Goal: Task Accomplishment & Management: Manage account settings

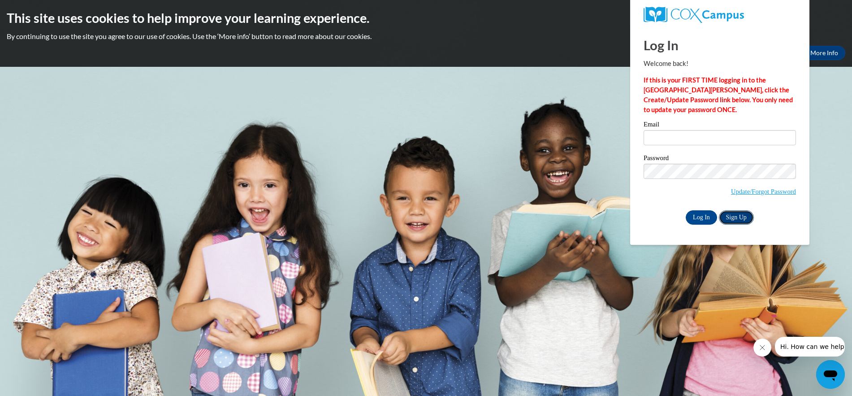
click at [734, 218] on link "Sign Up" at bounding box center [736, 217] width 35 height 14
click at [659, 138] on input "Email" at bounding box center [720, 137] width 152 height 15
type input "[EMAIL_ADDRESS][DOMAIN_NAME]"
click at [704, 216] on input "Log In" at bounding box center [701, 217] width 31 height 14
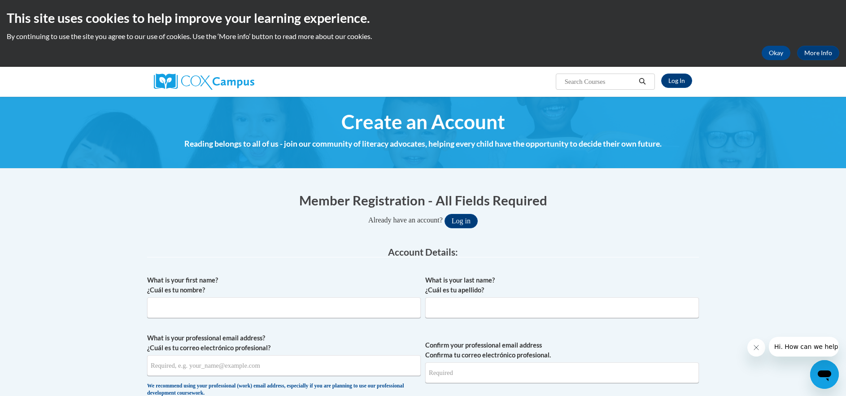
scroll to position [45, 0]
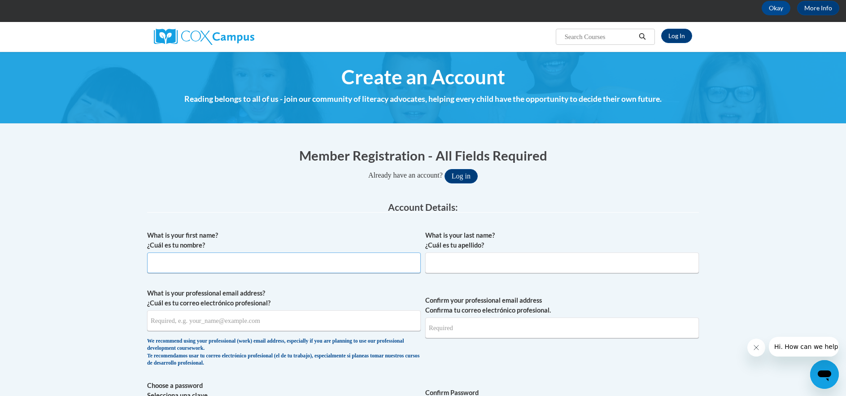
click at [183, 262] on input "What is your first name? ¿Cuál es tu nombre?" at bounding box center [283, 262] width 273 height 21
type input "Jennifer"
type input "Langer"
click at [204, 328] on input "What is your professional email address? ¿Cuál es tu correo electrónico profesi…" at bounding box center [283, 320] width 273 height 21
type input "[EMAIL_ADDRESS][DOMAIN_NAME]"
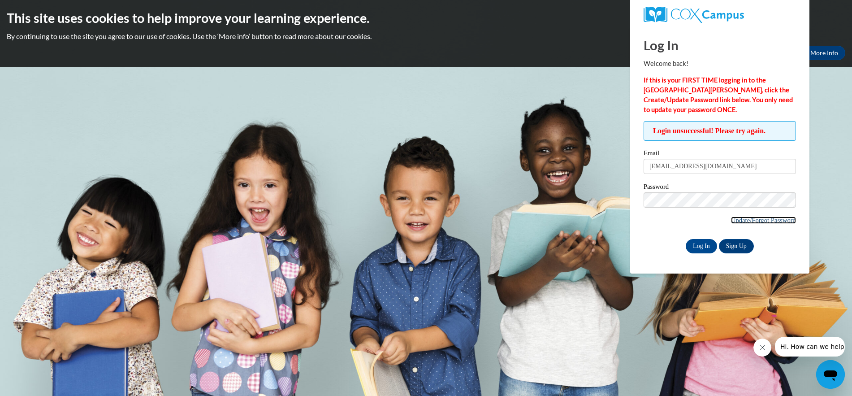
click at [738, 220] on link "Update/Forgot Password" at bounding box center [763, 220] width 65 height 7
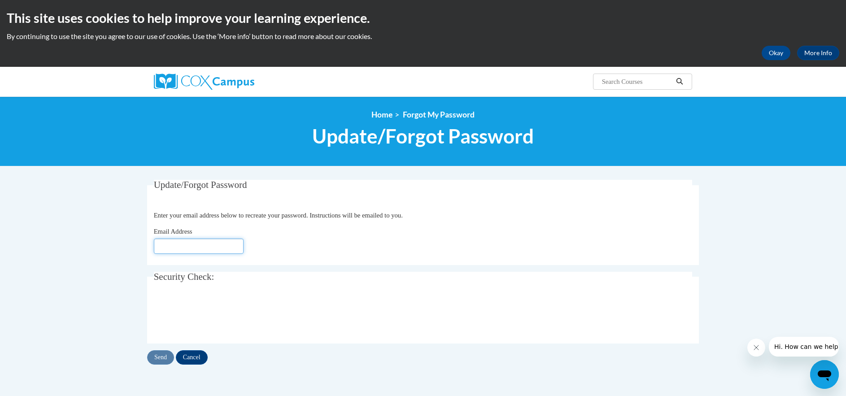
click at [176, 242] on input "Email Address" at bounding box center [199, 246] width 90 height 15
type input "[EMAIL_ADDRESS][DOMAIN_NAME]"
click at [165, 357] on input "Send" at bounding box center [160, 357] width 27 height 14
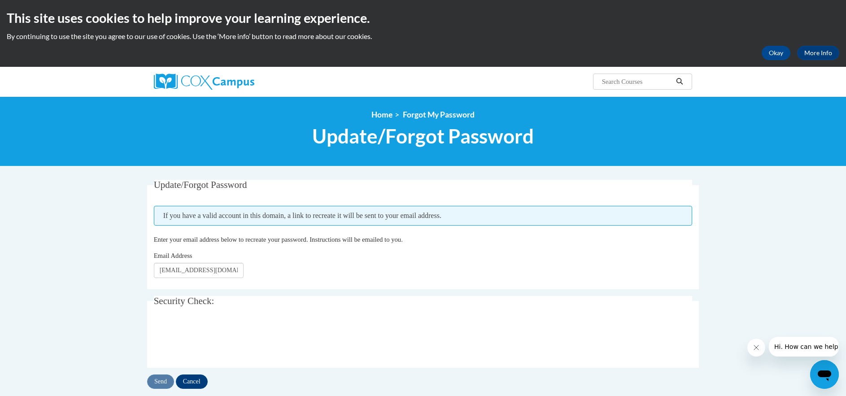
scroll to position [45, 0]
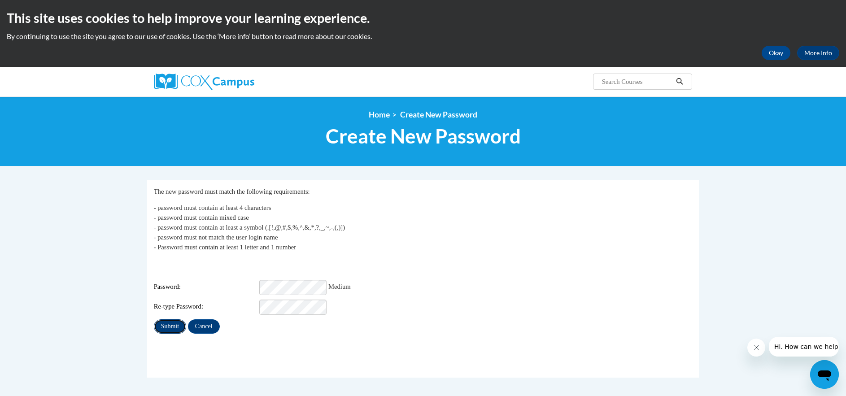
click at [174, 322] on input "Submit" at bounding box center [170, 326] width 32 height 14
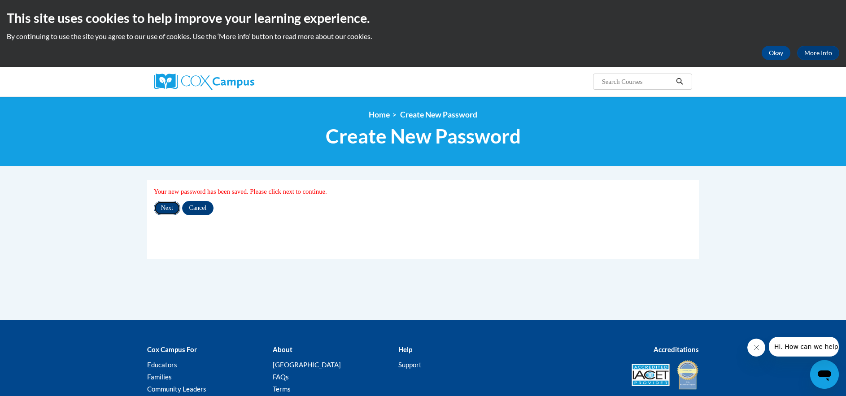
click at [170, 209] on input "Next" at bounding box center [167, 208] width 26 height 14
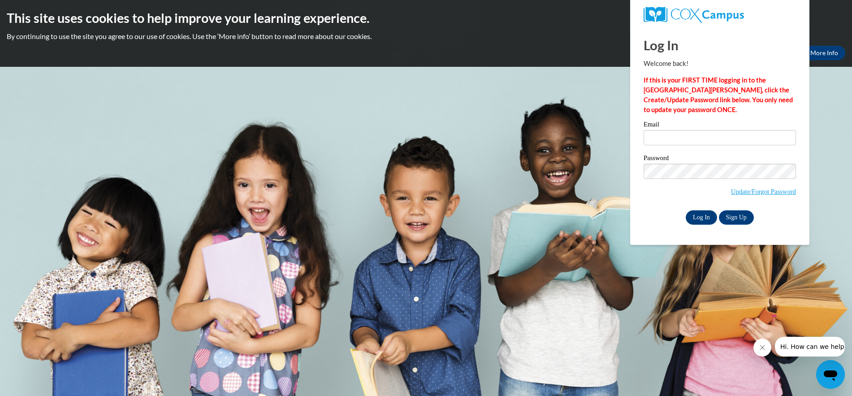
type input "[EMAIL_ADDRESS][DOMAIN_NAME]"
click at [705, 217] on input "Log In" at bounding box center [701, 217] width 31 height 14
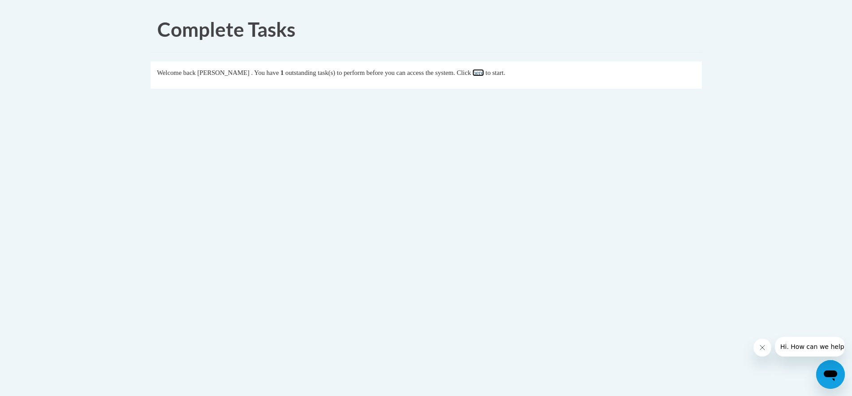
click at [484, 74] on link "here" at bounding box center [478, 72] width 11 height 7
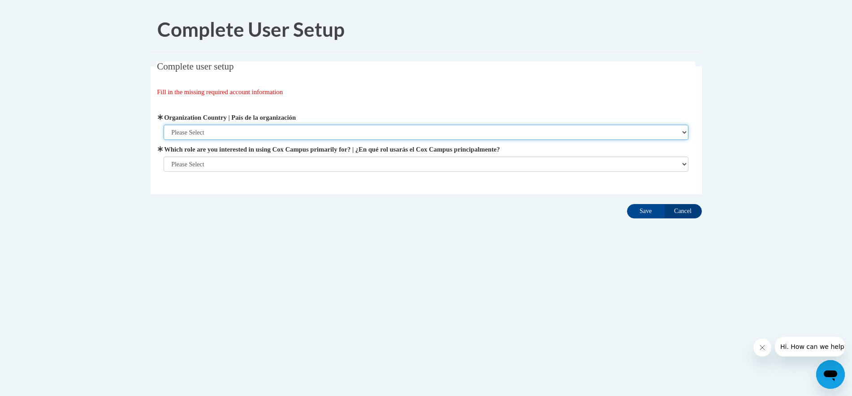
click at [221, 135] on select "Please Select United States | Estados Unidos Outside of the United States | Fue…" at bounding box center [426, 132] width 525 height 15
select select "ad49bcad-a171-4b2e-b99c-48b446064914"
click at [164, 125] on select "Please Select United States | Estados Unidos Outside of the United States | Fue…" at bounding box center [426, 132] width 525 height 15
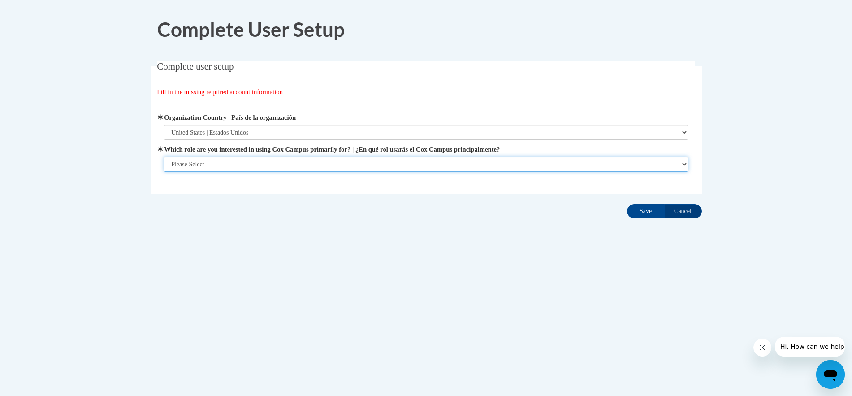
click at [225, 165] on select "Please Select College/University | Colegio/Universidad Community/Nonprofit Part…" at bounding box center [426, 163] width 525 height 15
select select "fbf2d438-af2f-41f8-98f1-81c410e29de3"
click at [164, 172] on select "Please Select College/University | Colegio/Universidad Community/Nonprofit Part…" at bounding box center [426, 163] width 525 height 15
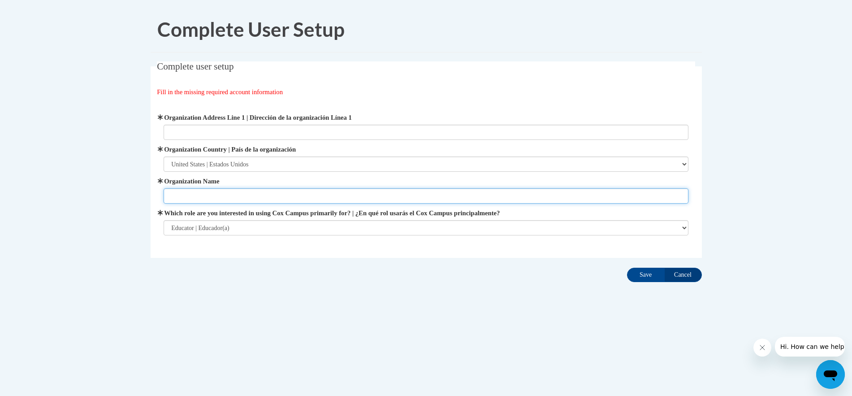
click at [213, 198] on input "Organization Name" at bounding box center [426, 195] width 525 height 15
type input "Prescott School District"
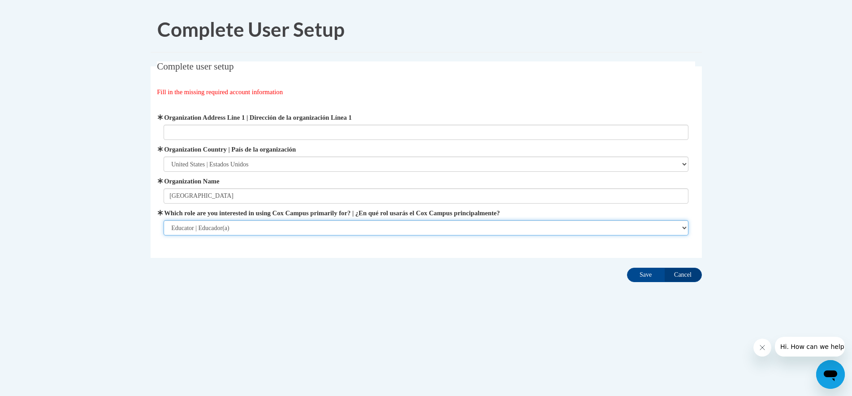
click at [339, 229] on select "Please Select College/University | Colegio/Universidad Community/Nonprofit Part…" at bounding box center [426, 227] width 525 height 15
click at [208, 134] on input "Organization Address Line 1 | Dirección de la organización Línea 1" at bounding box center [426, 132] width 525 height 15
click at [197, 133] on input "505 Campbel Street N" at bounding box center [426, 132] width 525 height 15
click at [206, 135] on input "505 Campbel Street N" at bounding box center [426, 132] width 525 height 15
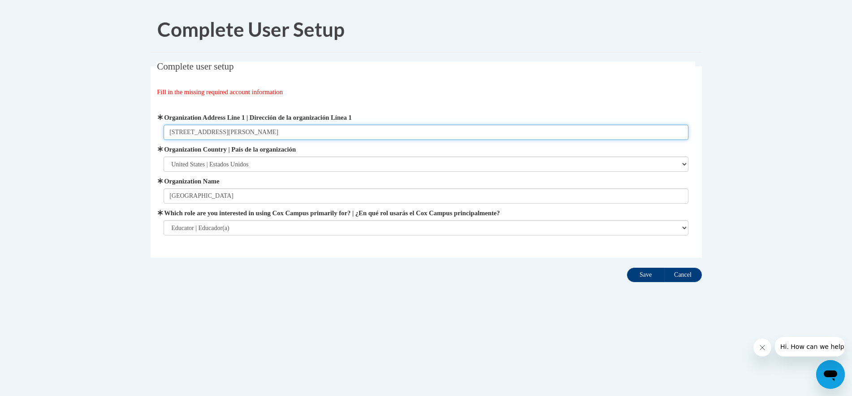
type input "505 Campbell Street N"
click at [651, 278] on input "Save" at bounding box center [646, 275] width 38 height 14
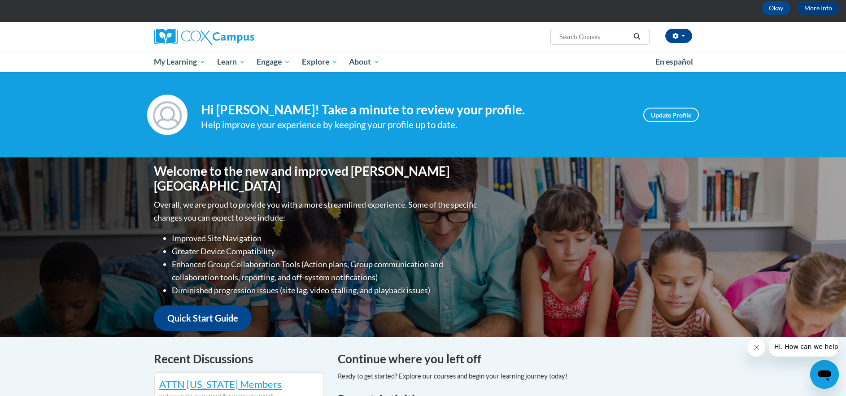
scroll to position [90, 0]
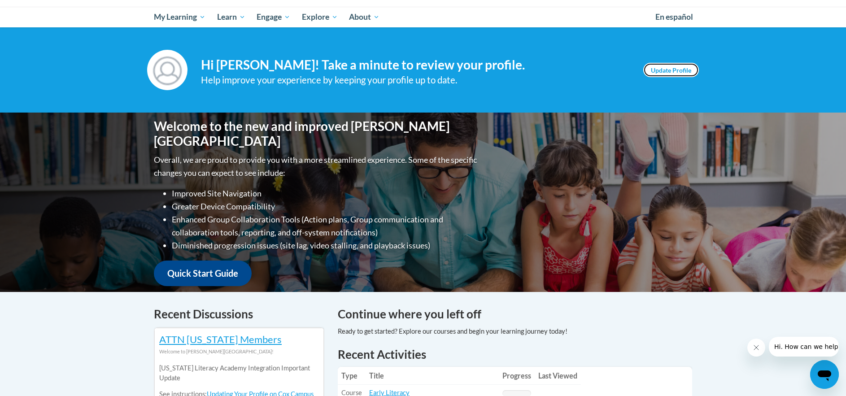
click at [660, 68] on link "Update Profile" at bounding box center [671, 70] width 56 height 14
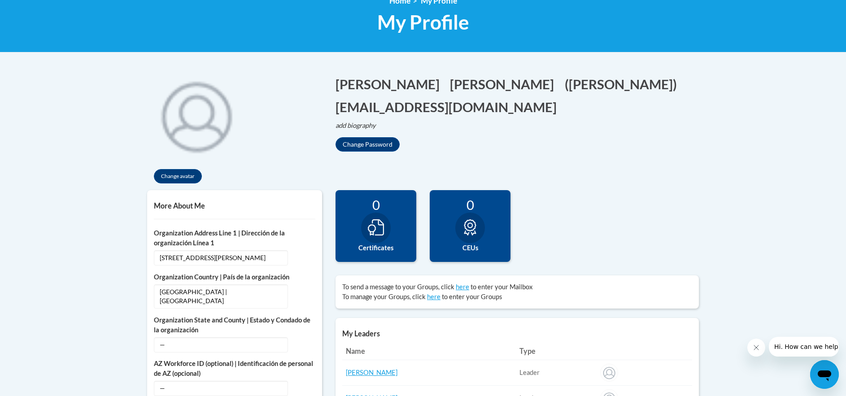
scroll to position [224, 0]
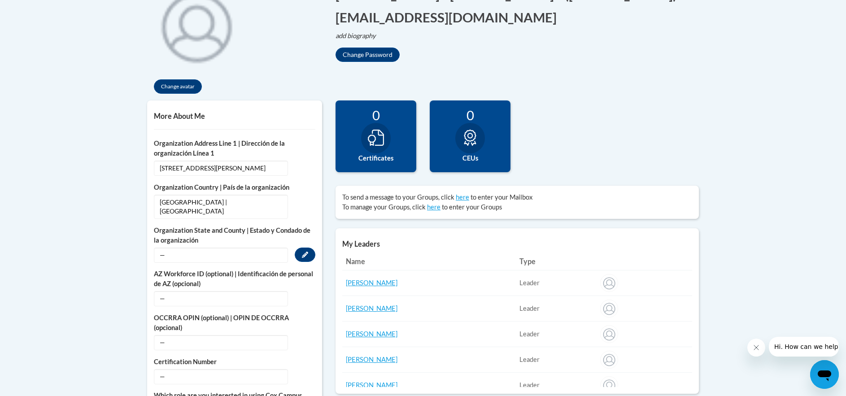
click at [180, 253] on span "—" at bounding box center [221, 254] width 134 height 15
click at [304, 252] on icon "Custom profile fields" at bounding box center [305, 255] width 6 height 6
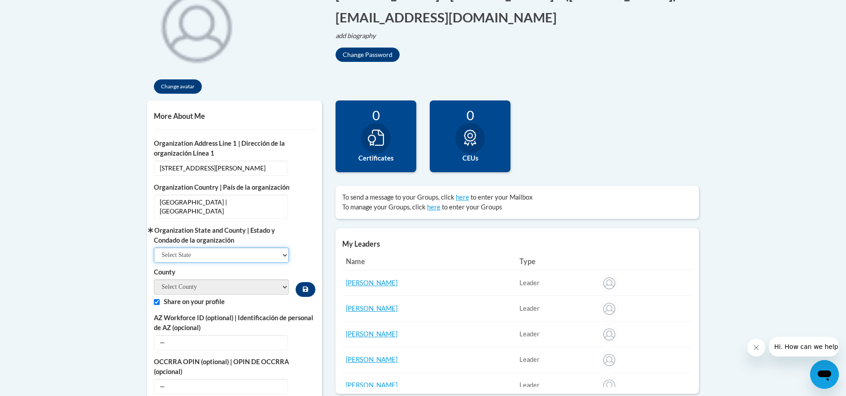
click at [223, 248] on select "Select State Alabama Alaska Arizona Arkansas California Colorado Connecticut De…" at bounding box center [221, 254] width 135 height 15
select select "Wisconsin"
click at [154, 247] on select "Select State Alabama Alaska Arizona Arkansas California Colorado Connecticut De…" at bounding box center [221, 254] width 135 height 15
click at [195, 279] on select "Adams Ashland Barron Bayfield Brown Buffalo Burnett Calumet Chippewa Clark Colu…" at bounding box center [221, 286] width 135 height 15
select select "Pierce"
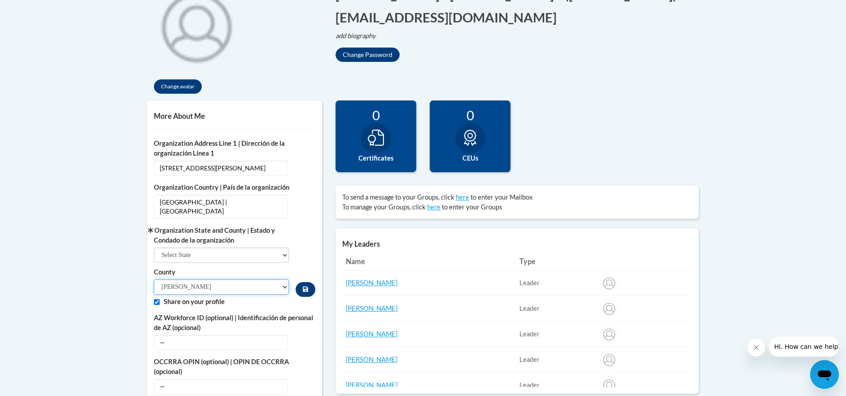
click at [154, 279] on select "Adams Ashland Barron Bayfield Brown Buffalo Burnett Calumet Chippewa Clark Colu…" at bounding box center [221, 286] width 135 height 15
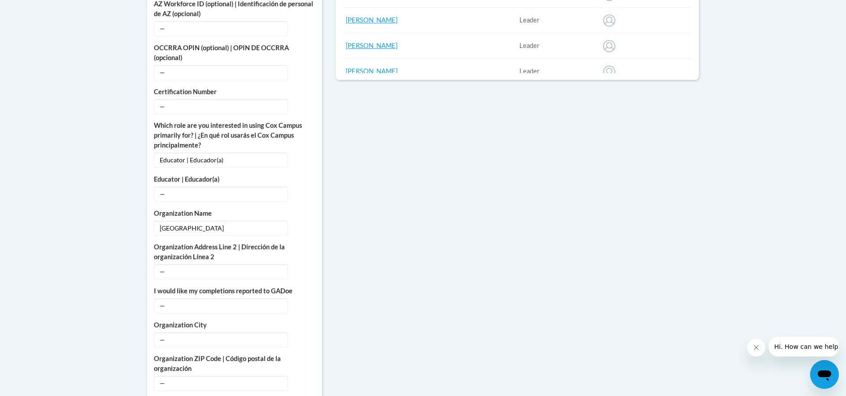
scroll to position [583, 0]
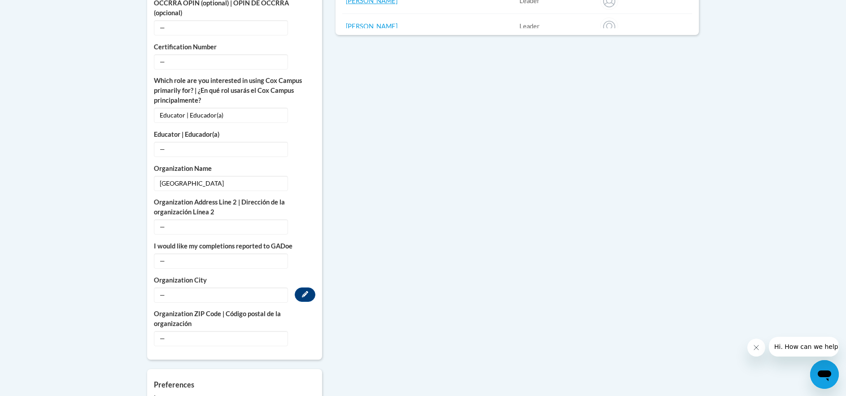
click at [166, 287] on span "—" at bounding box center [221, 294] width 134 height 15
click at [309, 288] on button "Edit" at bounding box center [305, 294] width 21 height 14
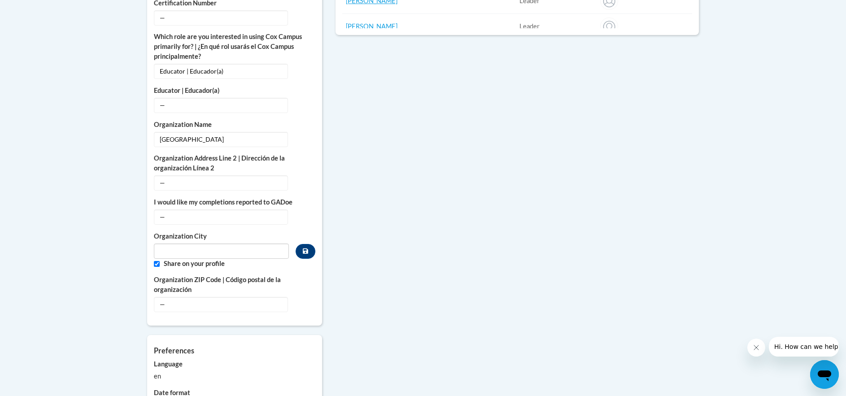
scroll to position [539, 0]
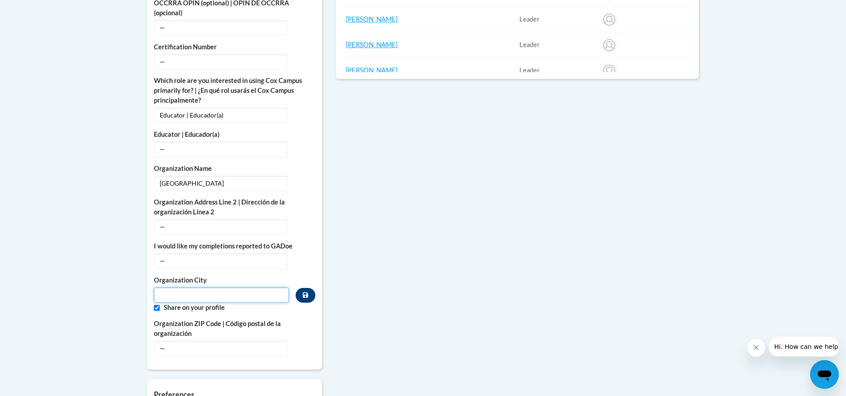
click at [201, 287] on input "Metadata input" at bounding box center [221, 294] width 135 height 15
type input "Prescott"
click at [299, 341] on button "Edit" at bounding box center [305, 348] width 21 height 14
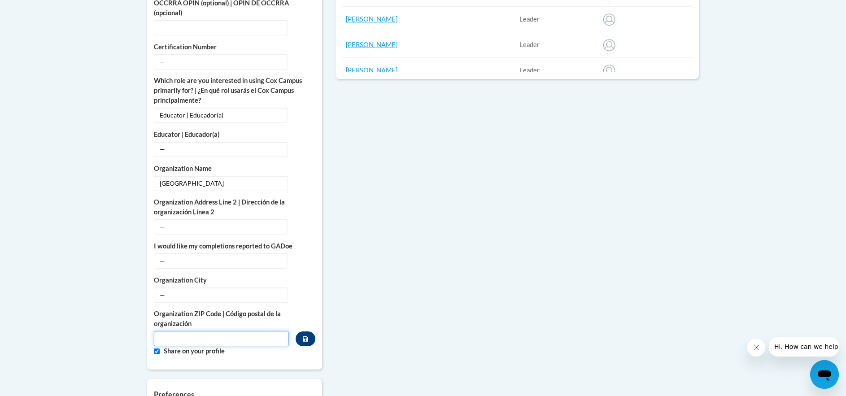
click at [196, 331] on input "Metadata input" at bounding box center [221, 338] width 135 height 15
type input "54011"
click at [309, 287] on button "Edit" at bounding box center [305, 294] width 21 height 14
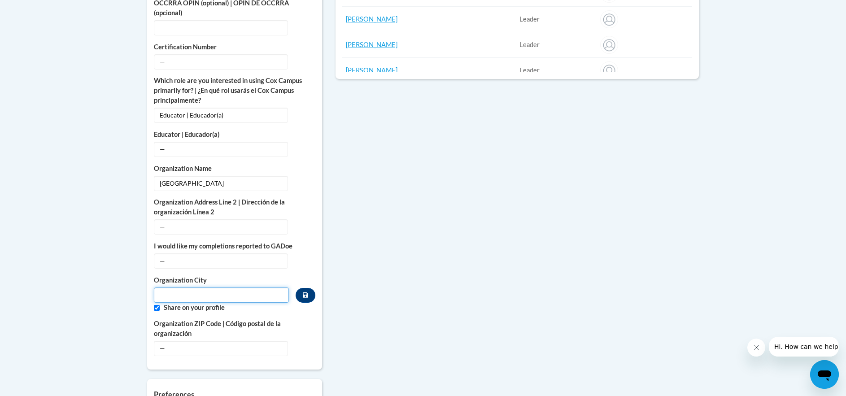
click at [217, 287] on input "Metadata input" at bounding box center [221, 294] width 135 height 15
type input "Prescott"
click at [305, 292] on icon "Custom profile fields" at bounding box center [305, 295] width 5 height 6
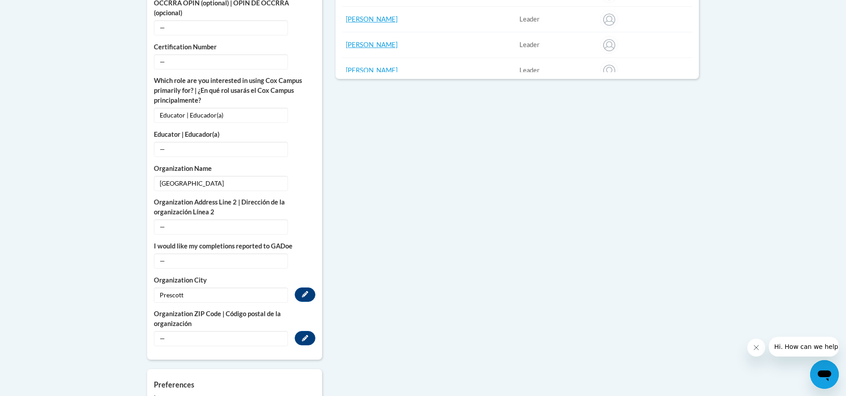
click at [257, 331] on span "—" at bounding box center [221, 338] width 134 height 15
click at [302, 335] on icon "Custom profile fields" at bounding box center [305, 338] width 6 height 6
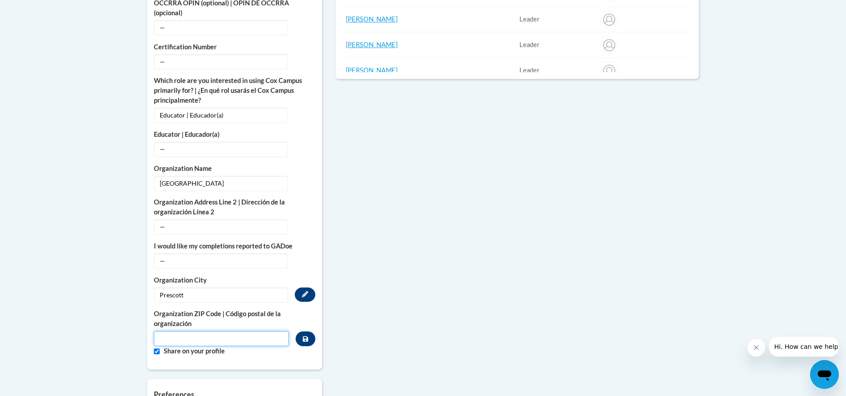
click at [263, 333] on input "Metadata input" at bounding box center [221, 338] width 135 height 15
type input "54011"
click at [301, 331] on button "Custom profile fields" at bounding box center [305, 338] width 20 height 15
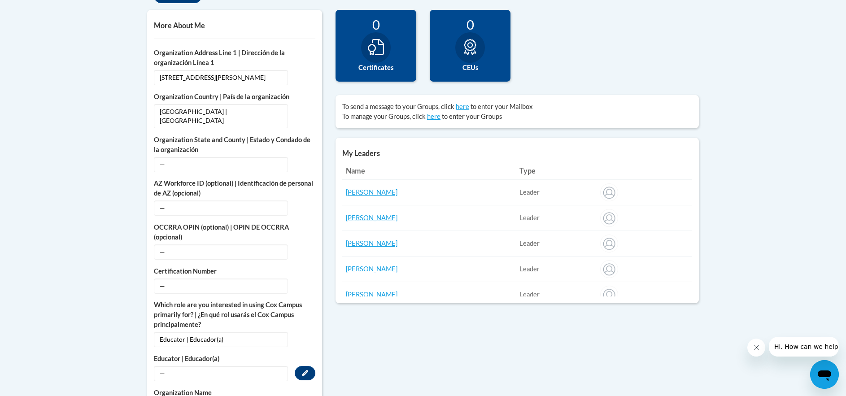
scroll to position [270, 0]
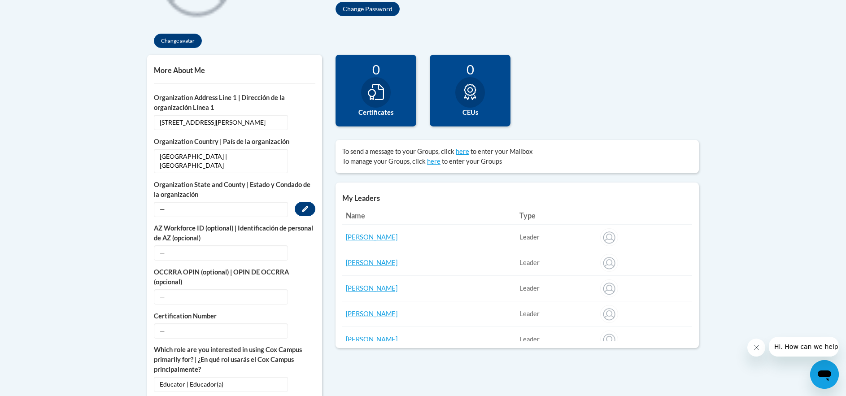
click at [234, 202] on span "—" at bounding box center [221, 209] width 134 height 15
click at [310, 202] on button "Edit" at bounding box center [305, 209] width 21 height 14
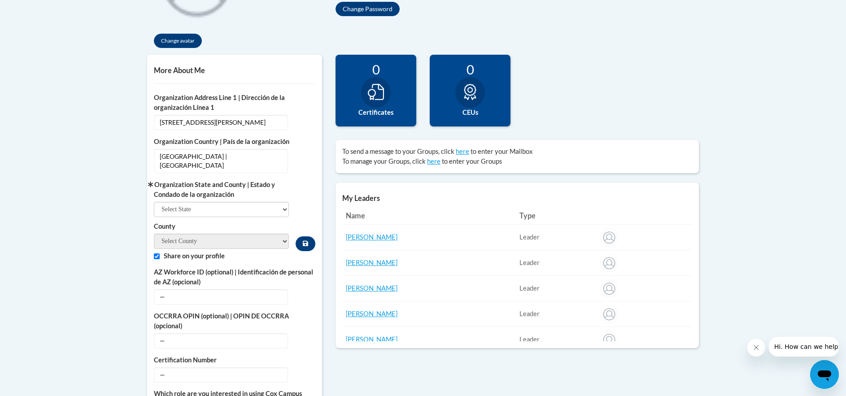
scroll to position [315, 0]
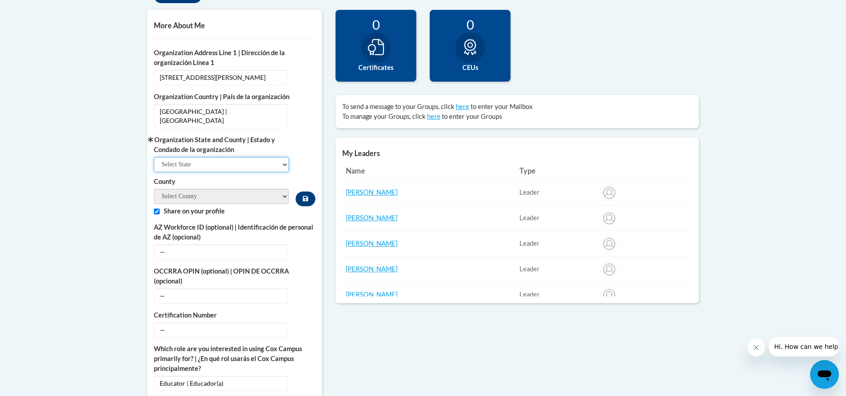
click at [217, 159] on select "Select State Alabama Alaska Arizona Arkansas California Colorado Connecticut De…" at bounding box center [221, 164] width 135 height 15
select select "Wisconsin"
click at [154, 157] on select "Select State Alabama Alaska Arizona Arkansas California Colorado Connecticut De…" at bounding box center [221, 164] width 135 height 15
click at [218, 189] on select "County" at bounding box center [221, 196] width 135 height 15
select select "Pierce"
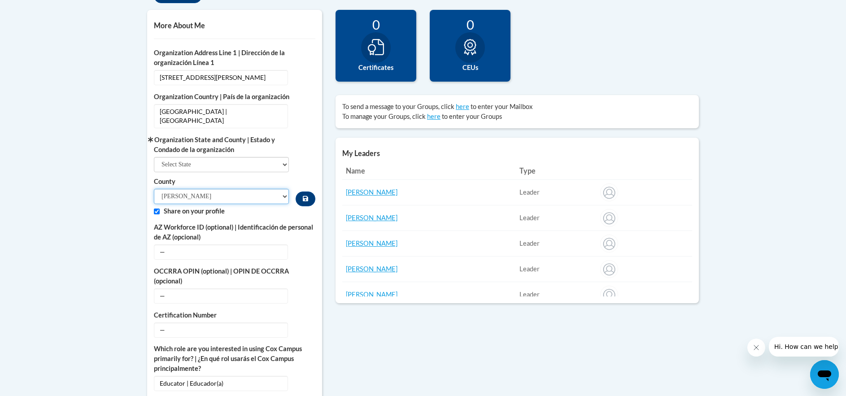
click at [154, 189] on select "Adams Ashland Barron Bayfield Brown Buffalo Burnett Calumet Chippewa Clark Colu…" at bounding box center [221, 196] width 135 height 15
click at [306, 195] on icon "Custom profile fields" at bounding box center [305, 198] width 5 height 6
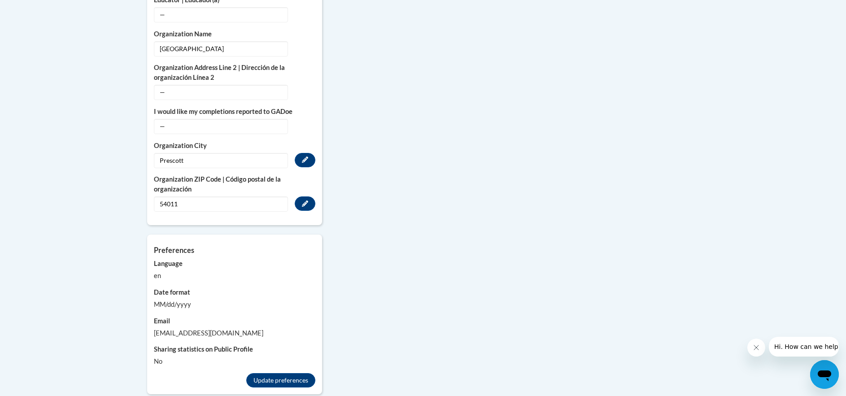
scroll to position [853, 0]
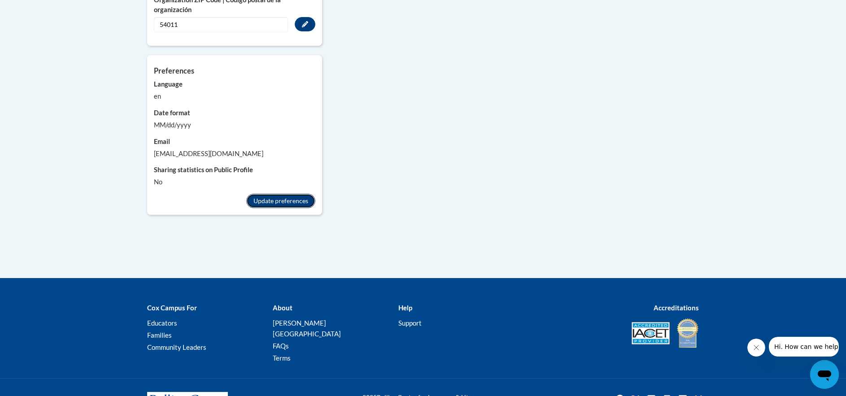
click at [293, 194] on button "Update preferences" at bounding box center [280, 201] width 69 height 14
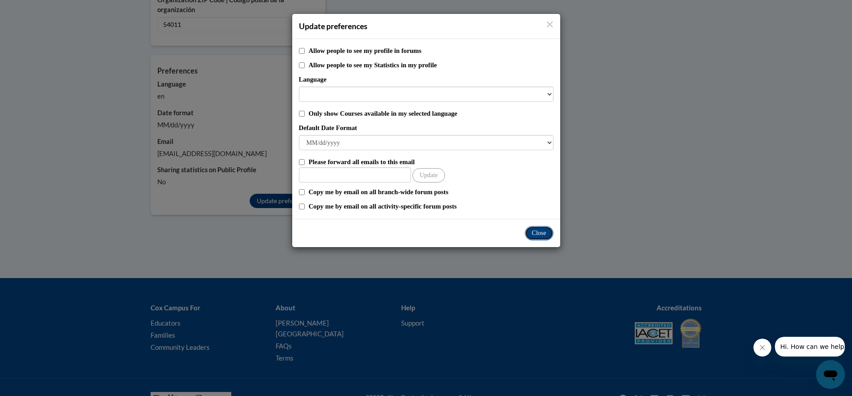
click at [537, 229] on button "Close" at bounding box center [539, 233] width 29 height 14
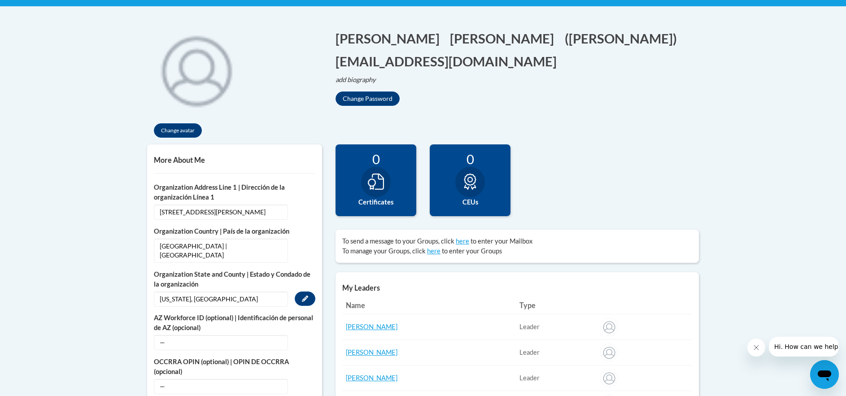
scroll to position [1, 0]
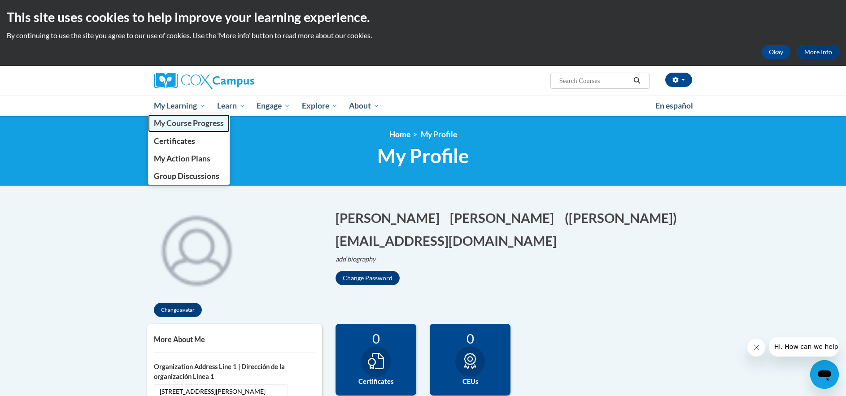
click at [177, 123] on span "My Course Progress" at bounding box center [189, 122] width 70 height 9
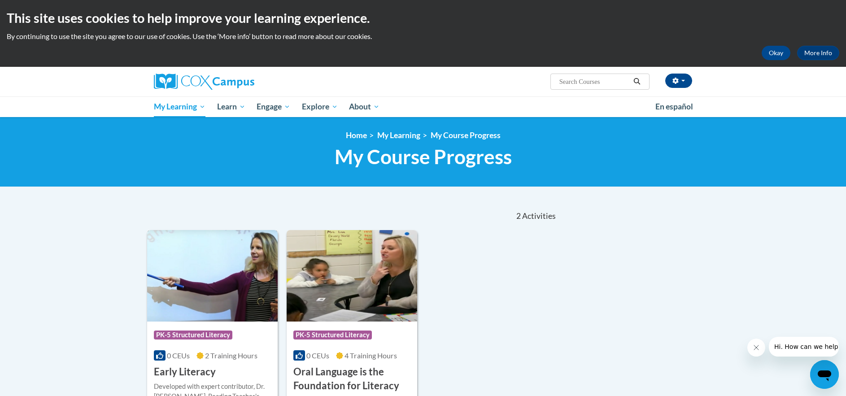
click at [199, 289] on img at bounding box center [212, 275] width 130 height 91
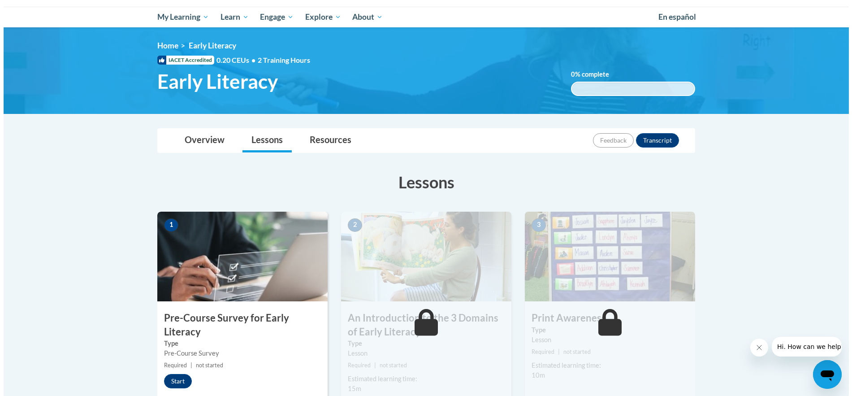
scroll to position [135, 0]
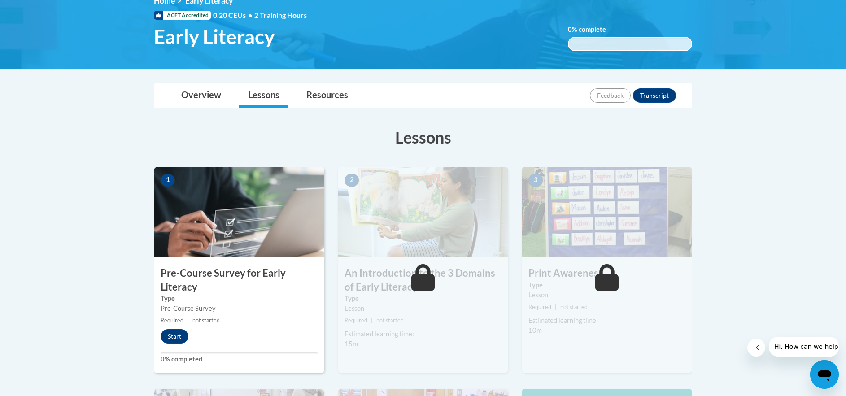
click at [222, 231] on img at bounding box center [239, 212] width 170 height 90
click at [173, 338] on button "Start" at bounding box center [175, 336] width 28 height 14
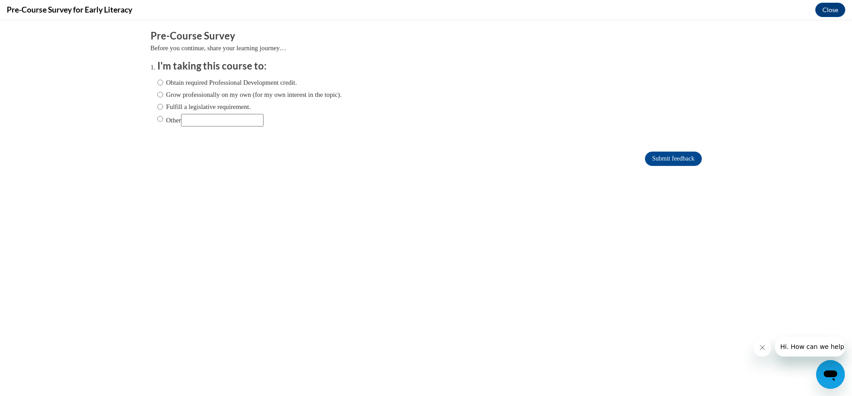
scroll to position [0, 0]
click at [157, 107] on input "Fulfill a legislative requirement." at bounding box center [160, 107] width 6 height 10
radio input "true"
click at [683, 160] on input "Submit feedback" at bounding box center [673, 159] width 56 height 14
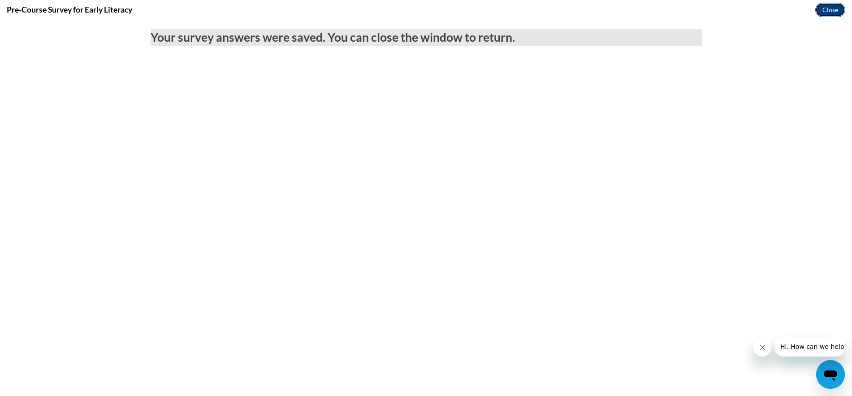
click at [826, 10] on button "Close" at bounding box center [831, 10] width 30 height 14
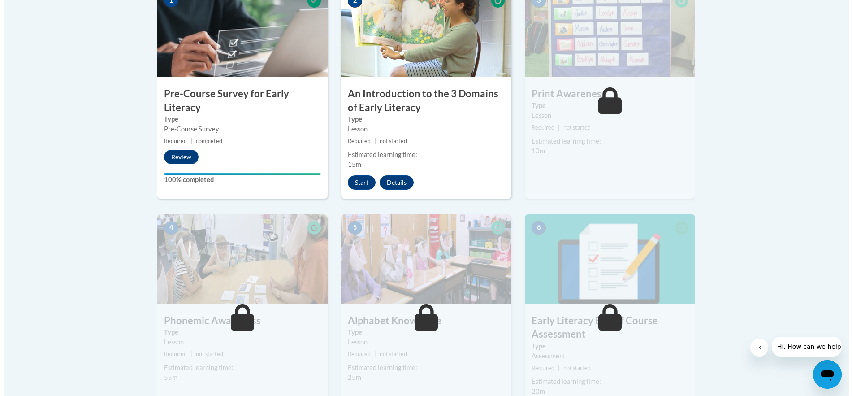
scroll to position [179, 0]
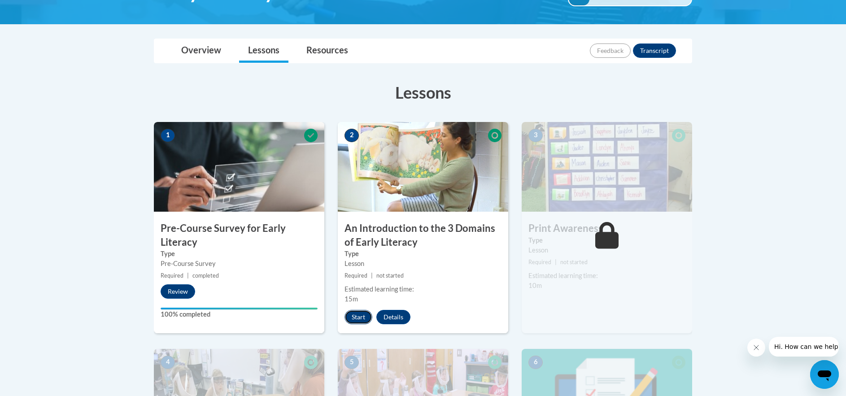
click at [355, 318] on button "Start" at bounding box center [358, 317] width 28 height 14
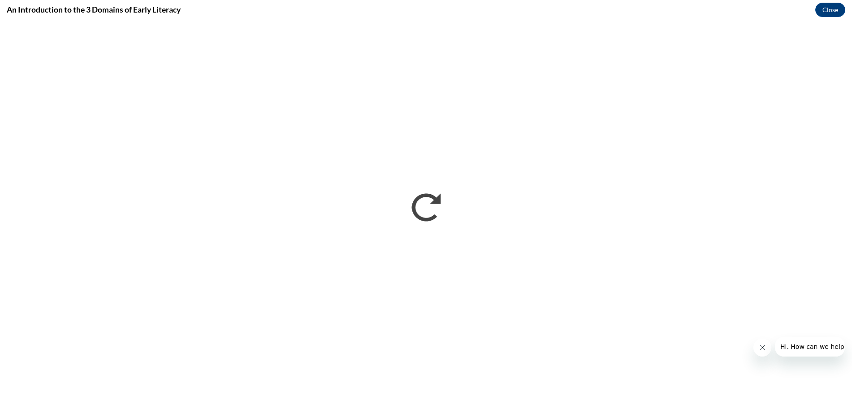
scroll to position [0, 0]
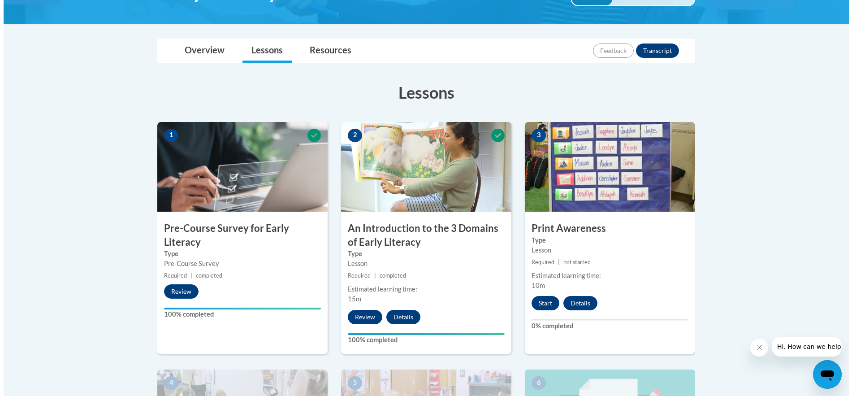
scroll to position [224, 0]
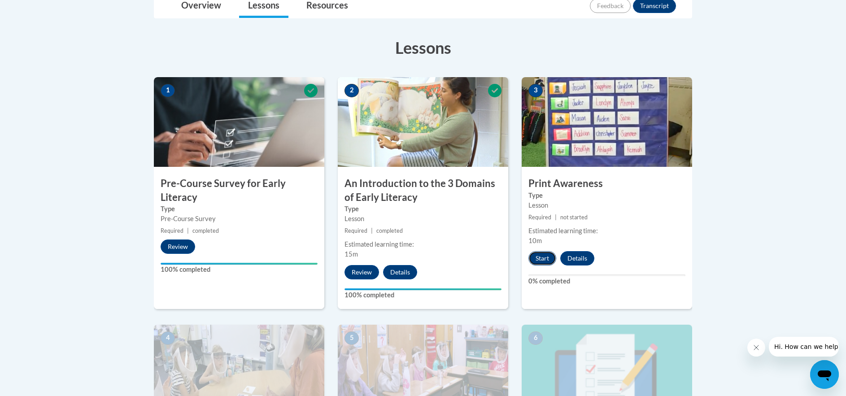
click at [535, 263] on button "Start" at bounding box center [542, 258] width 28 height 14
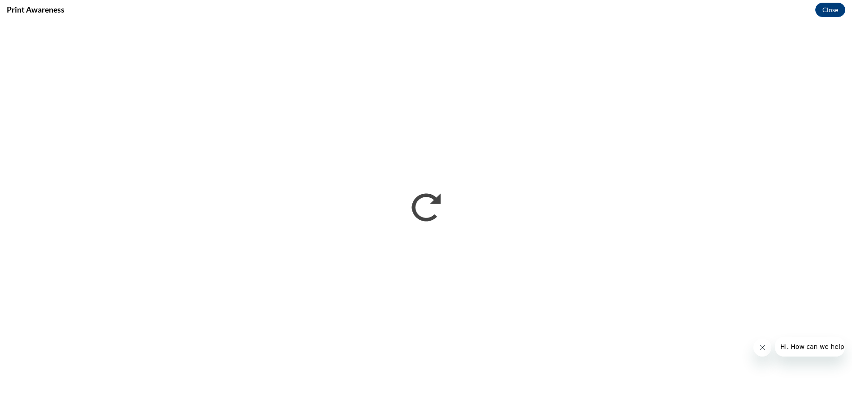
scroll to position [0, 0]
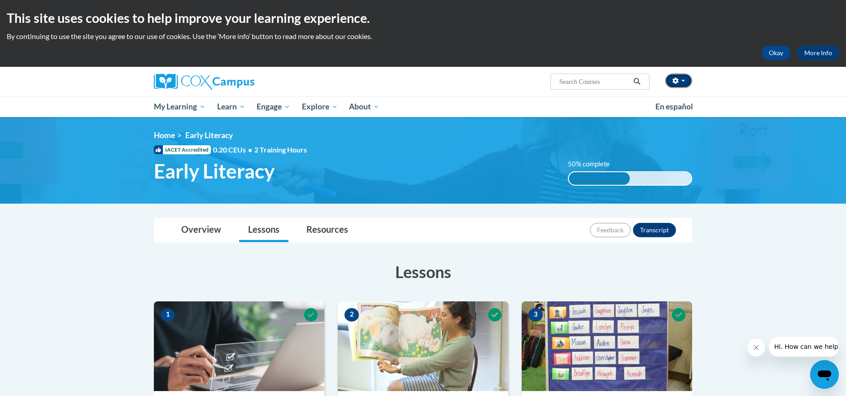
click at [681, 82] on button "button" at bounding box center [678, 81] width 27 height 14
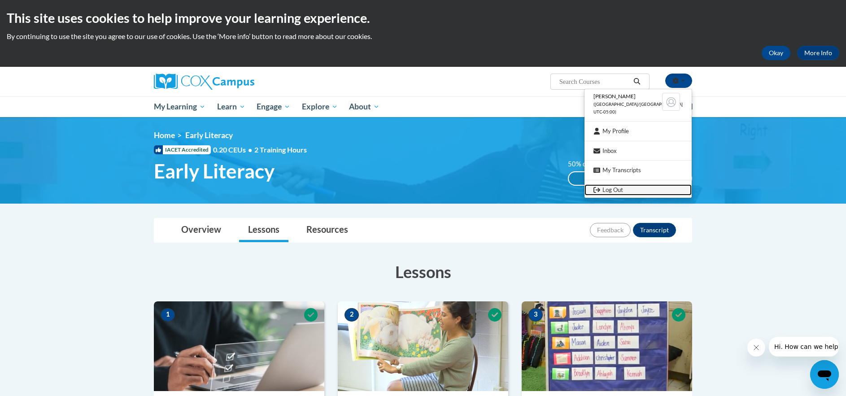
click at [626, 191] on link "Log Out" at bounding box center [637, 189] width 107 height 11
